Goal: Navigation & Orientation: Find specific page/section

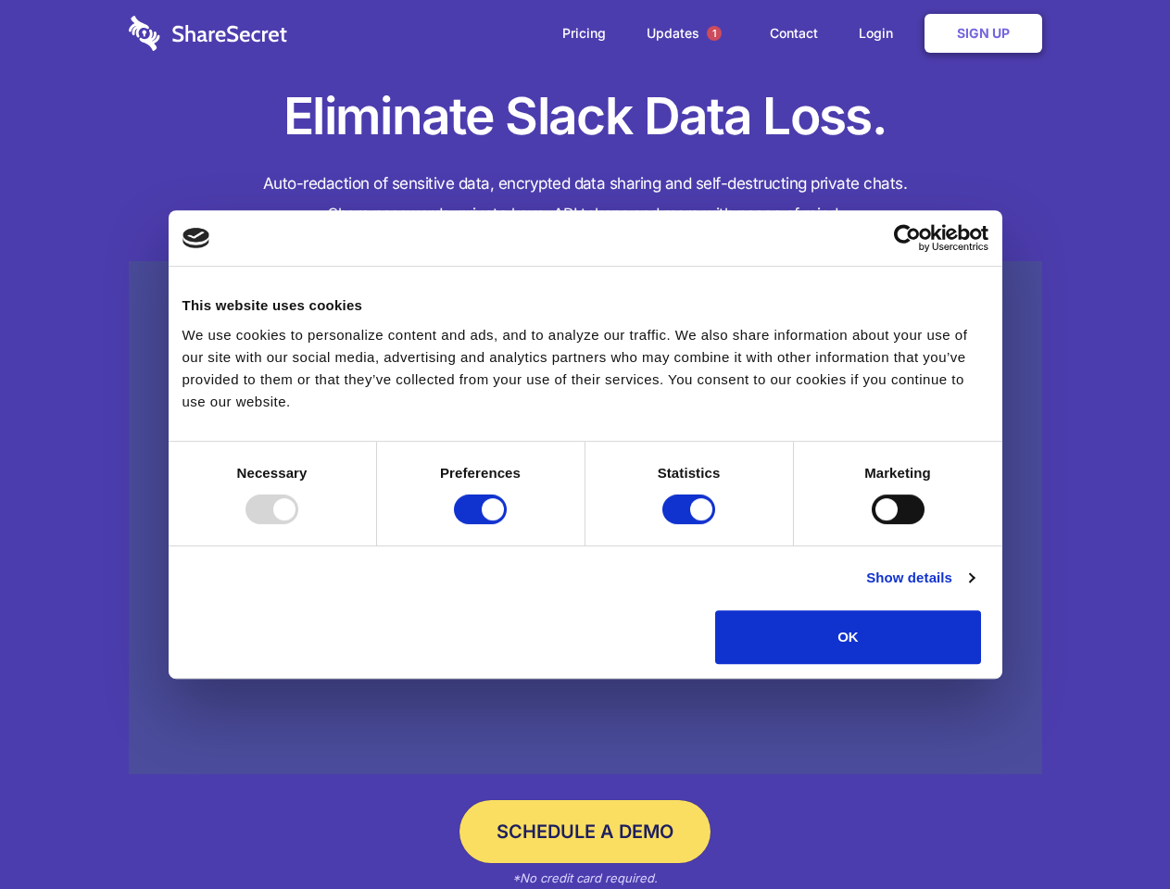
click at [298, 524] on div at bounding box center [271, 510] width 53 height 30
click at [507, 524] on input "Preferences" at bounding box center [480, 510] width 53 height 30
checkbox input "false"
click at [691, 524] on input "Statistics" at bounding box center [688, 510] width 53 height 30
checkbox input "false"
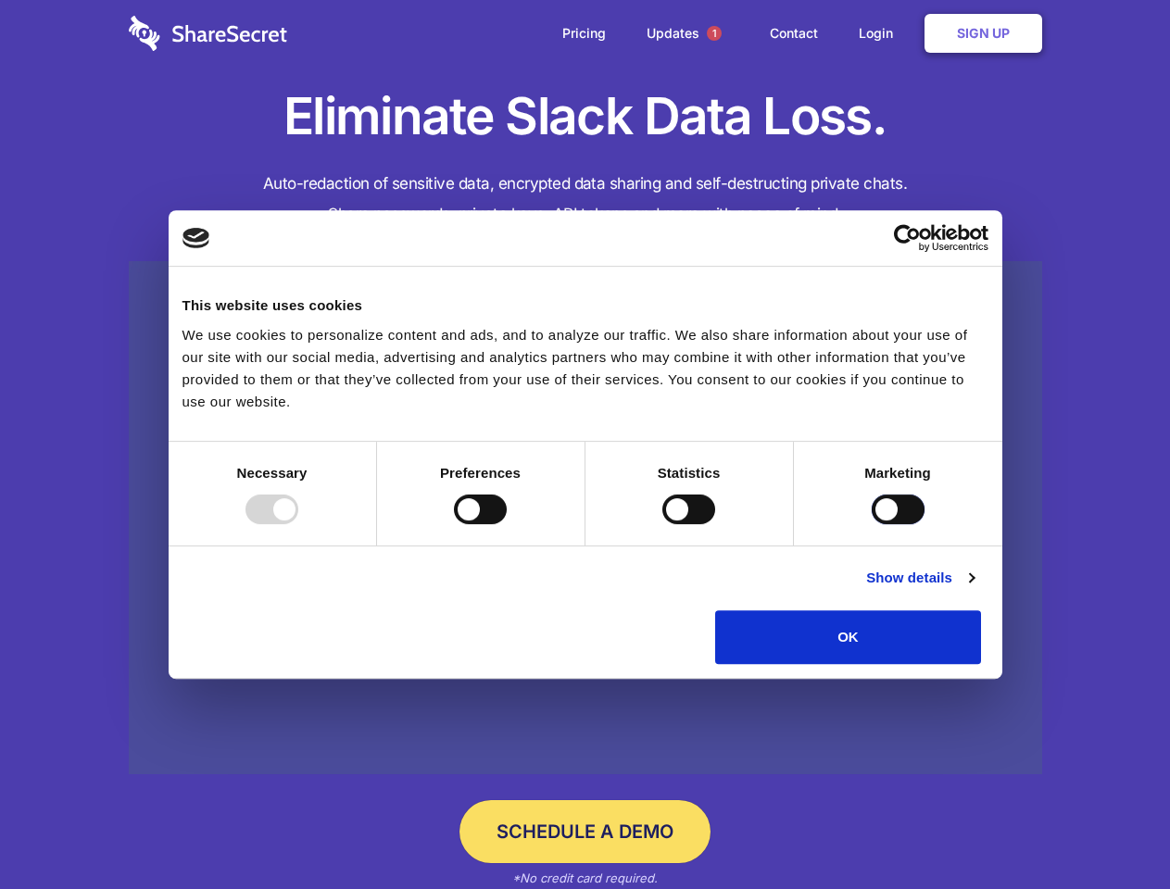
click at [872, 524] on input "Marketing" at bounding box center [898, 510] width 53 height 30
checkbox input "true"
click at [973, 589] on link "Show details" at bounding box center [919, 578] width 107 height 22
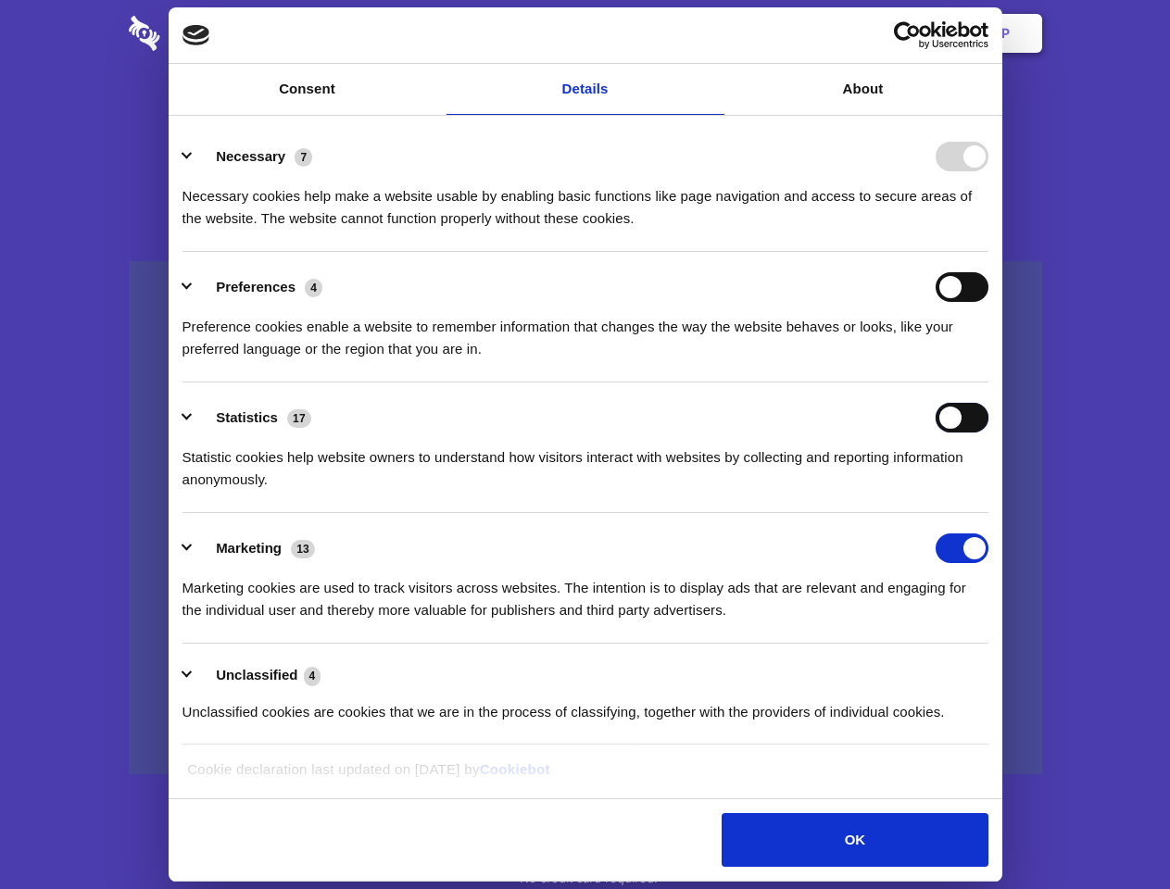
click at [988, 491] on div "Statistics 17 Statistic cookies help website owners to understand how visitors …" at bounding box center [585, 447] width 806 height 88
click at [713, 33] on span "1" at bounding box center [714, 33] width 15 height 15
